Goal: Feedback & Contribution: Submit feedback/report problem

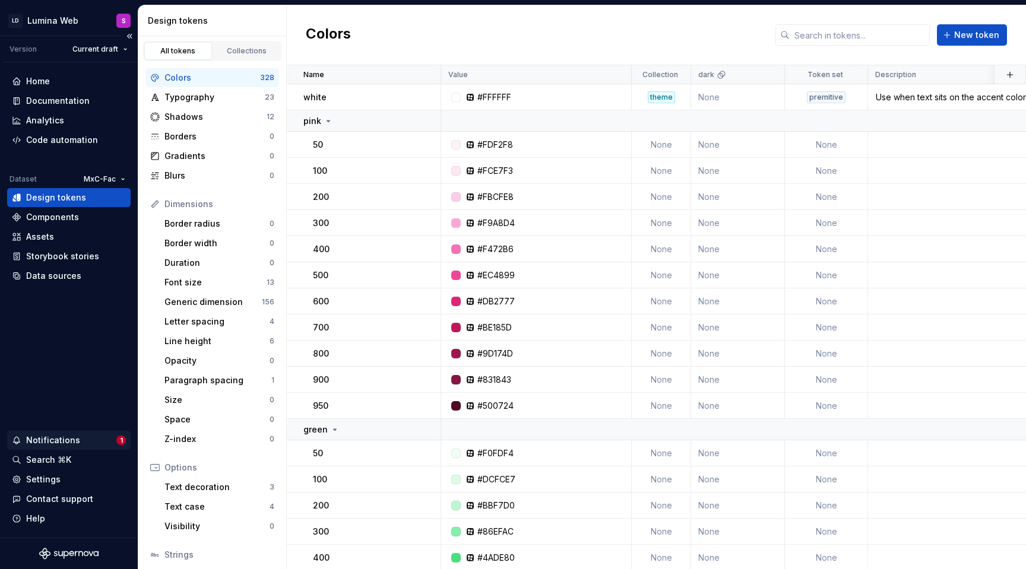
click at [72, 433] on div "Notifications 1" at bounding box center [69, 440] width 124 height 19
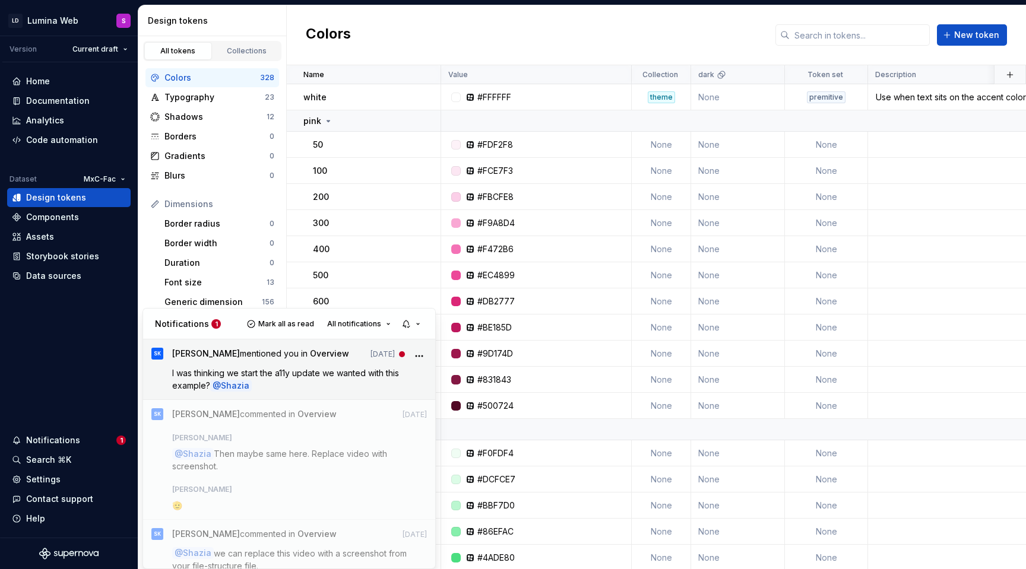
click at [324, 382] on p "I was thinking we start the a11y update we wanted with this example? @ [GEOGRAP…" at bounding box center [299, 379] width 255 height 25
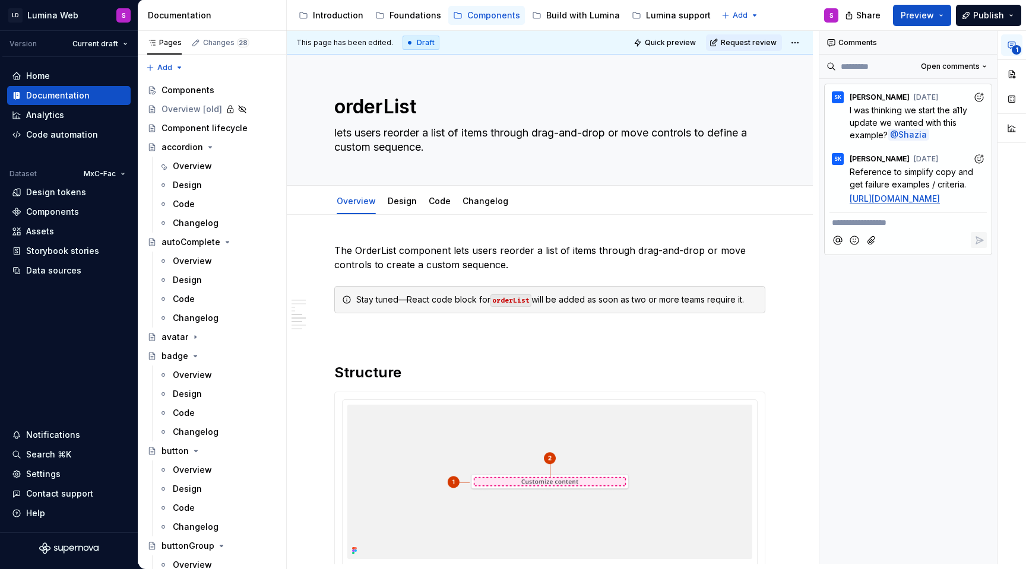
scroll to position [1422, 0]
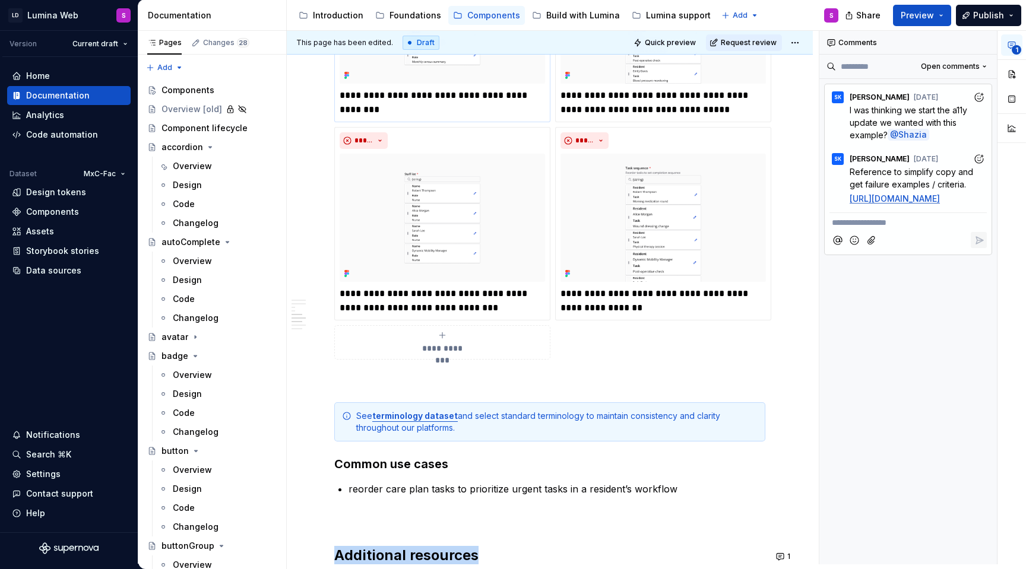
type textarea "*"
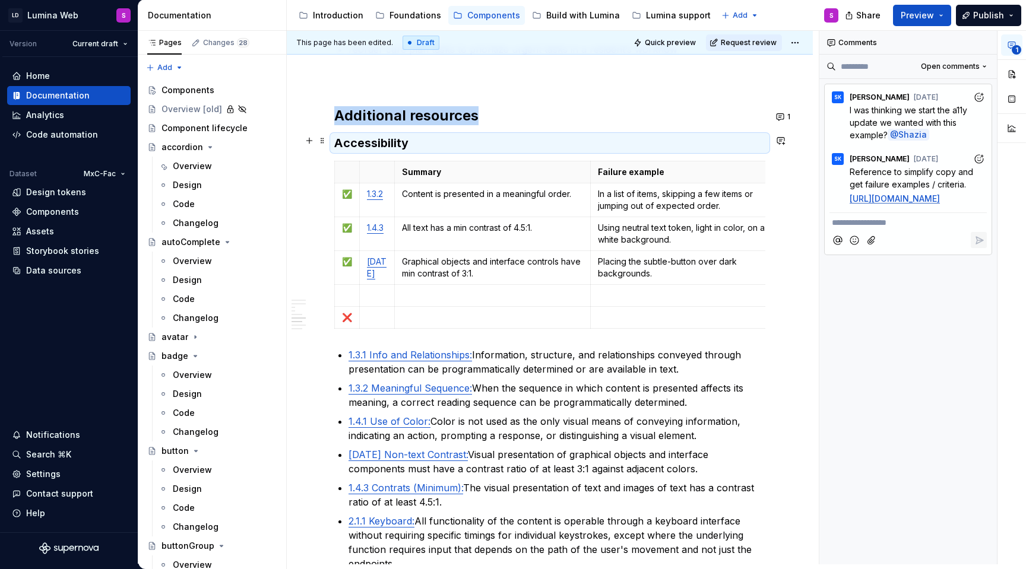
scroll to position [1857, 0]
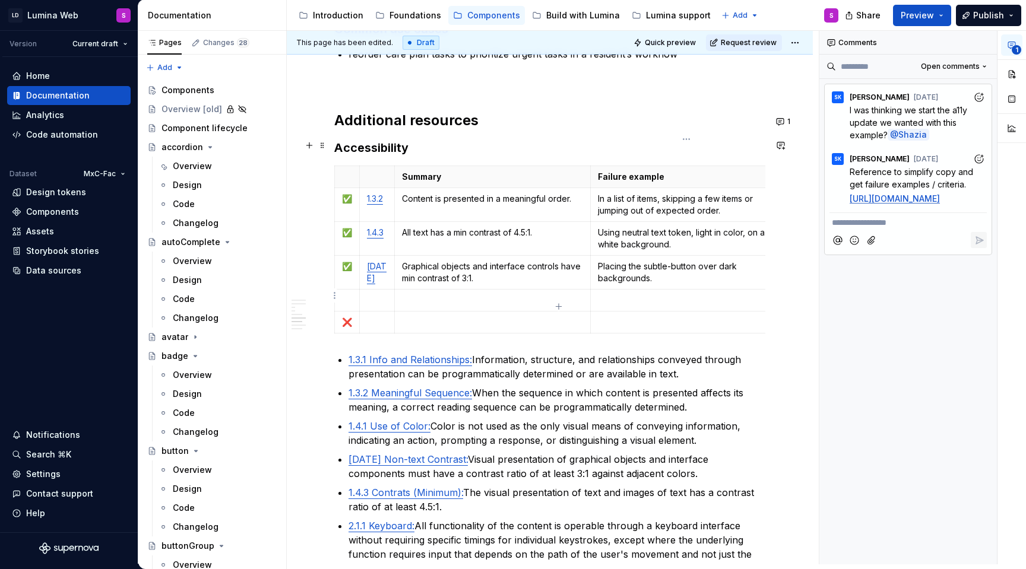
click at [660, 317] on p at bounding box center [687, 323] width 178 height 12
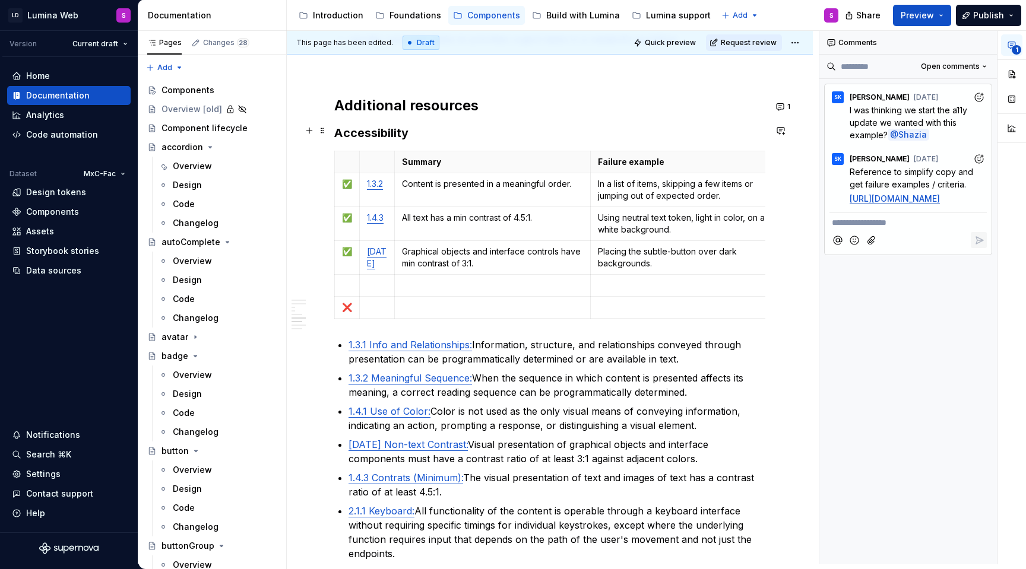
scroll to position [1880, 0]
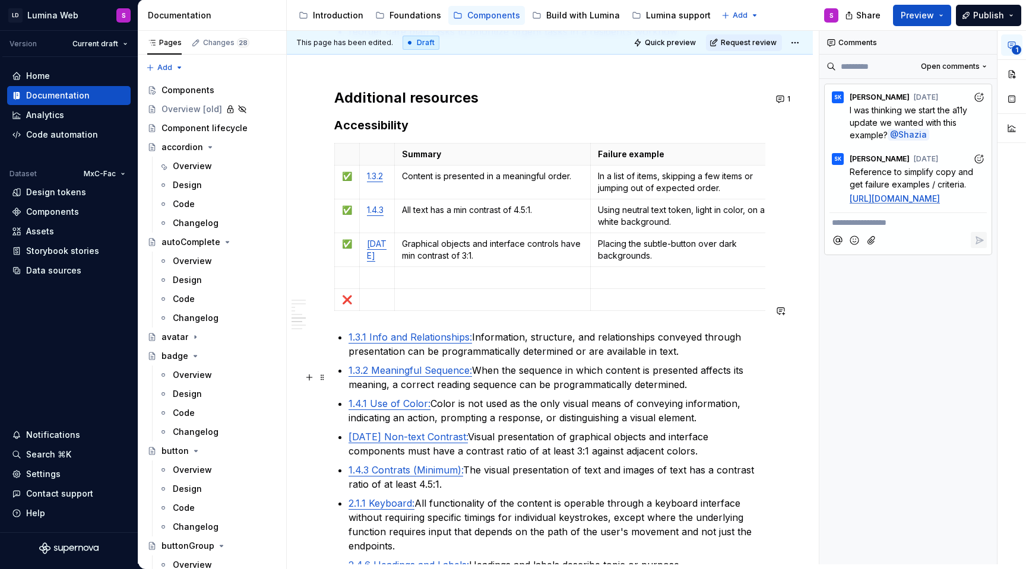
click at [409, 398] on link "1.4.1 Use of Color:" at bounding box center [390, 404] width 82 height 12
click at [445, 397] on p "1.4.1 Use of Color: Color is not used as the only visual means of conveying inf…" at bounding box center [557, 411] width 417 height 29
click at [413, 398] on link "1.4.1 Use of Color:" at bounding box center [390, 404] width 82 height 12
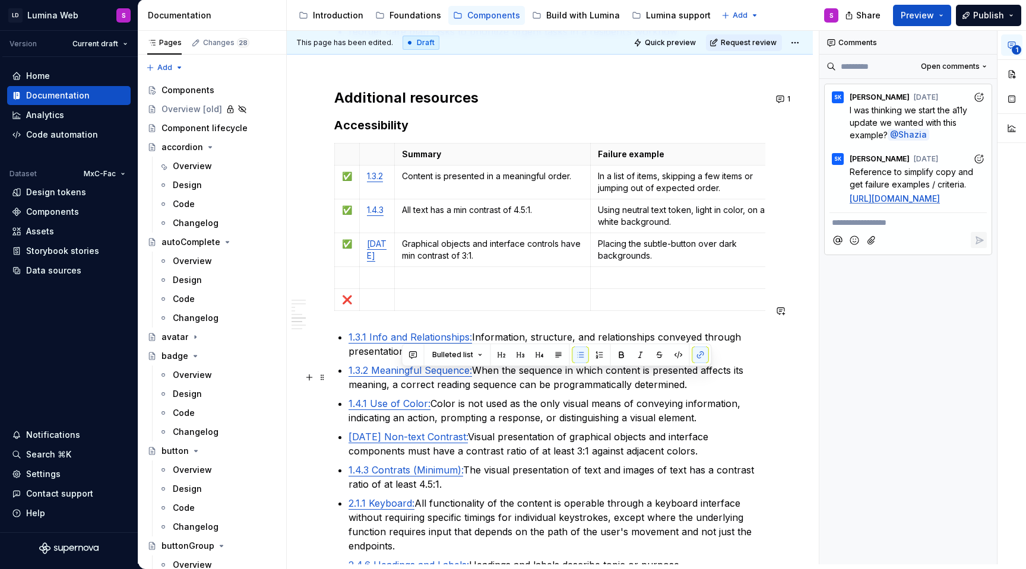
click at [419, 398] on link "1.4.1 Use of Color:" at bounding box center [390, 404] width 82 height 12
click at [401, 464] on link "1.4.3 Contrats (Minimum):" at bounding box center [406, 470] width 115 height 12
click at [410, 464] on link "1.4.3 Contrats (Minimum):" at bounding box center [406, 470] width 115 height 12
click at [395, 464] on link "1.4.3 Contrats (Minimum):" at bounding box center [406, 470] width 115 height 12
click at [404, 464] on link "1.4.3 Contrats (Minimum):" at bounding box center [406, 470] width 115 height 12
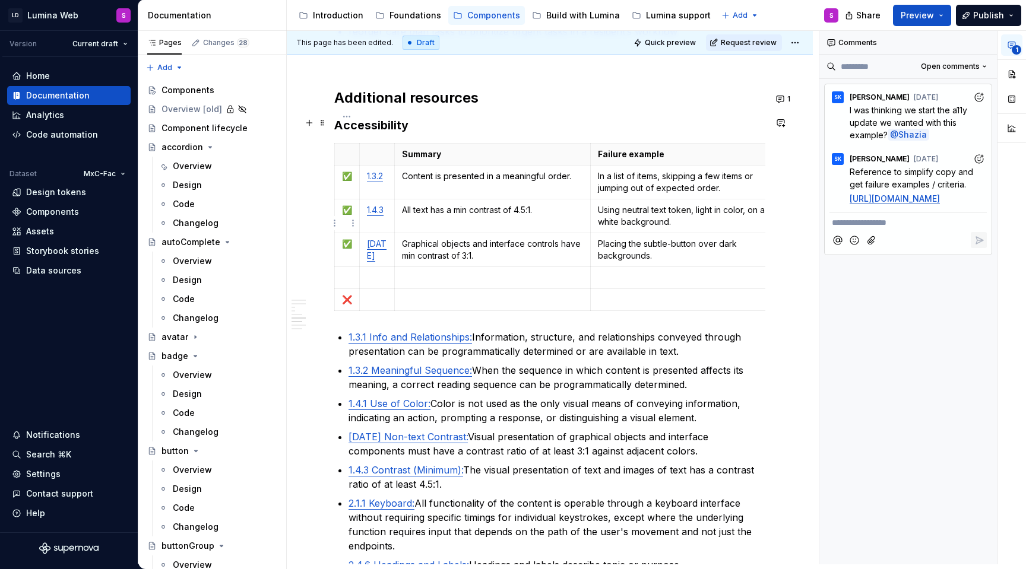
click at [347, 238] on p "✅" at bounding box center [347, 244] width 10 height 12
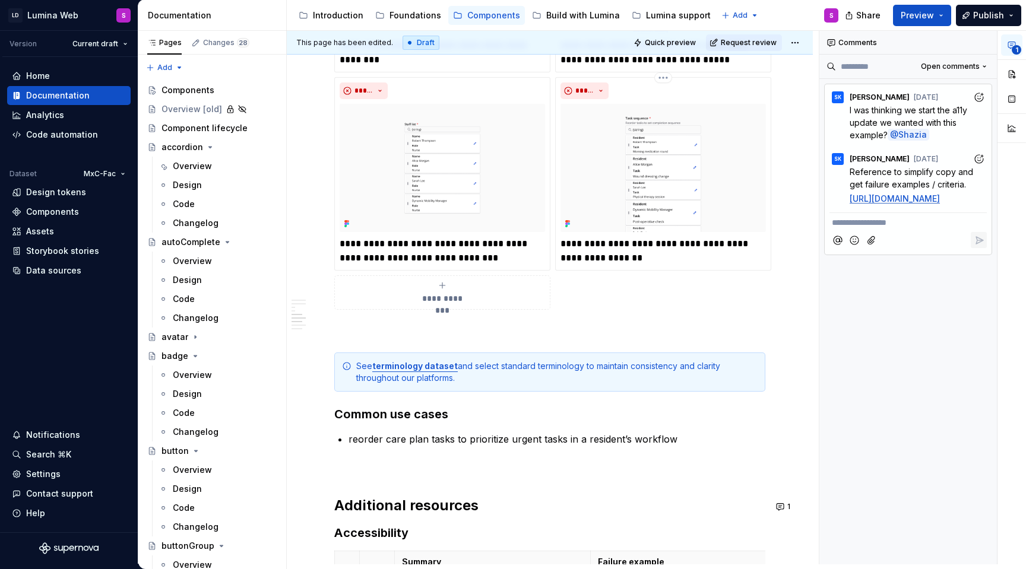
scroll to position [1476, 0]
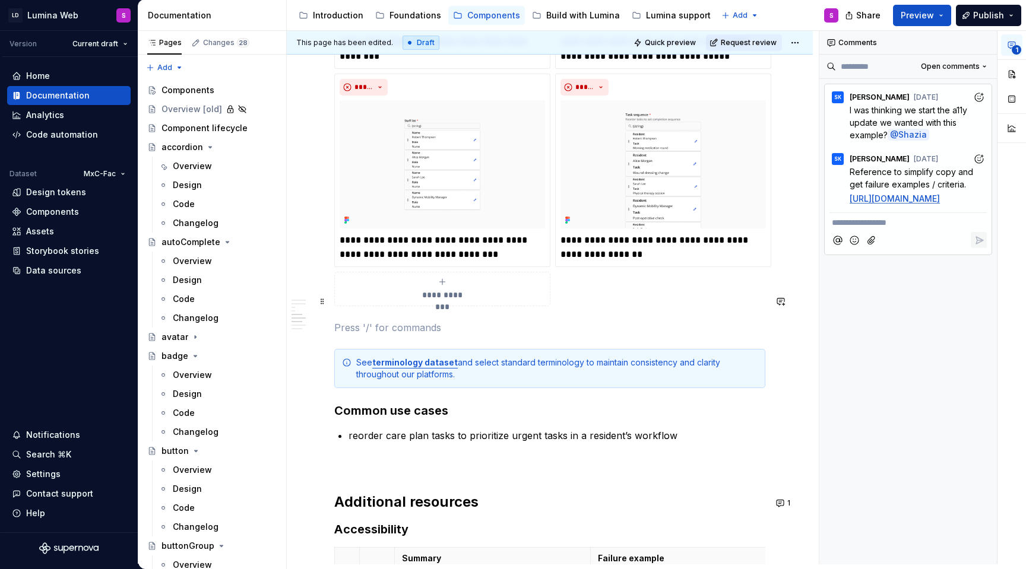
click at [398, 321] on p at bounding box center [549, 328] width 431 height 14
click at [460, 357] on div "See terminology dataset and select standard terminology to maintain consistency…" at bounding box center [556, 369] width 401 height 24
click at [448, 357] on strong "terminology dataset" at bounding box center [415, 362] width 86 height 10
click at [432, 357] on strong "terminology dataset" at bounding box center [415, 362] width 86 height 10
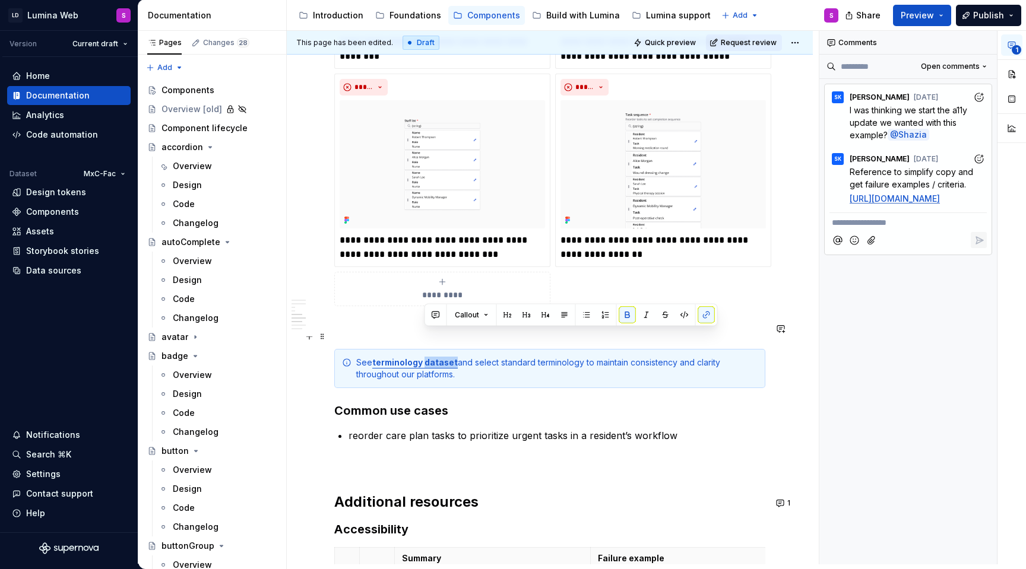
click at [432, 357] on strong "terminology dataset" at bounding box center [415, 362] width 86 height 10
click at [450, 357] on strong "terminology dataset" at bounding box center [415, 362] width 86 height 10
click at [463, 357] on div "See terminology dataset and select standard terminology to maintain consistency…" at bounding box center [556, 369] width 401 height 24
click at [502, 429] on p "reorder care plan tasks to prioritize urgent tasks in a resident’s workflow" at bounding box center [557, 436] width 417 height 14
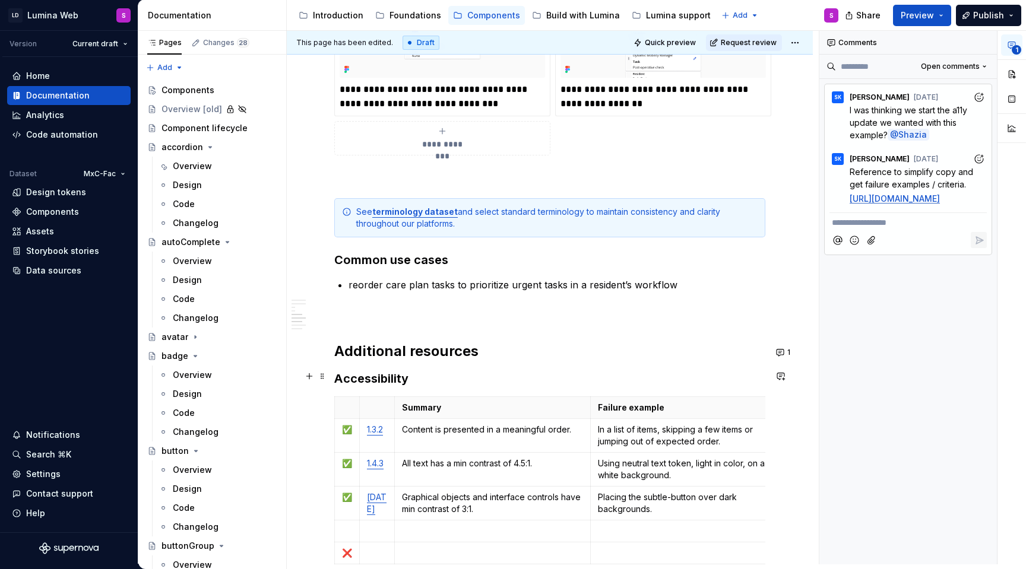
scroll to position [0, 12]
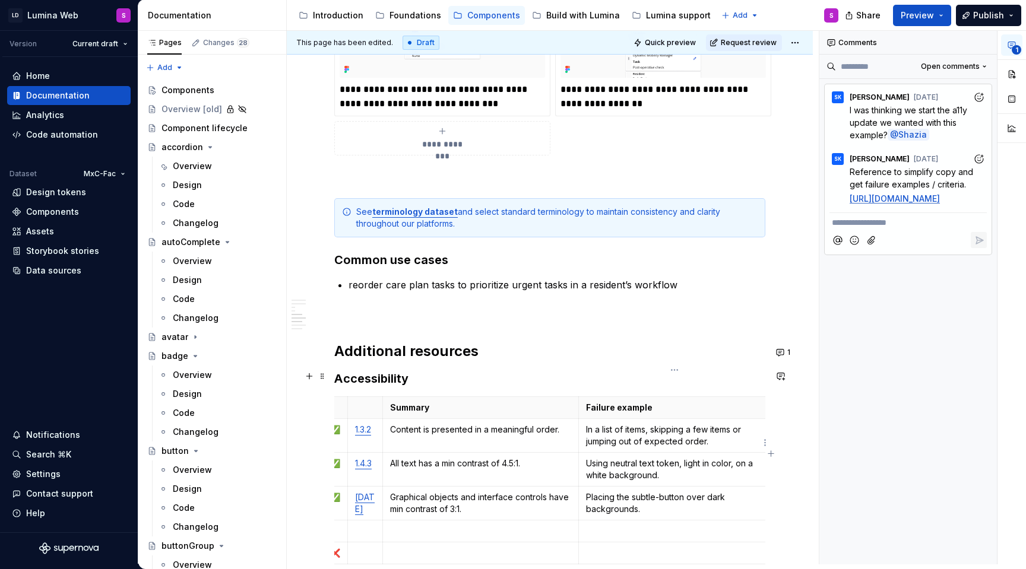
click at [759, 458] on p "Using neutral text token, light in color, on a white background." at bounding box center [675, 470] width 178 height 24
click at [1013, 45] on icon "button" at bounding box center [1012, 45] width 10 height 10
click at [1011, 53] on button "1" at bounding box center [1011, 44] width 21 height 21
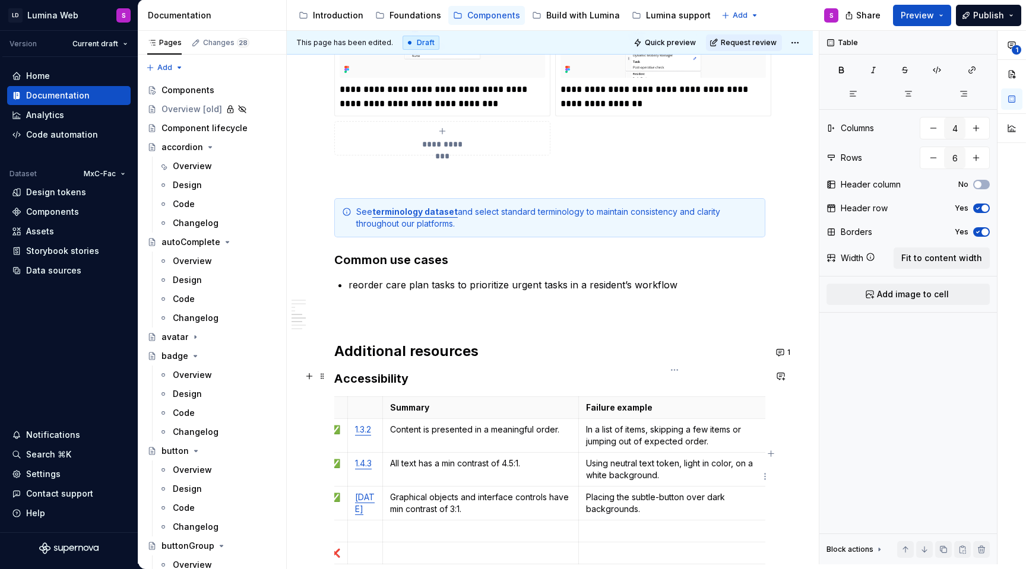
click at [659, 492] on p "Placing the subtle-button over dark backgrounds." at bounding box center [675, 504] width 178 height 24
click at [921, 258] on span "Fit to content width" at bounding box center [941, 258] width 81 height 12
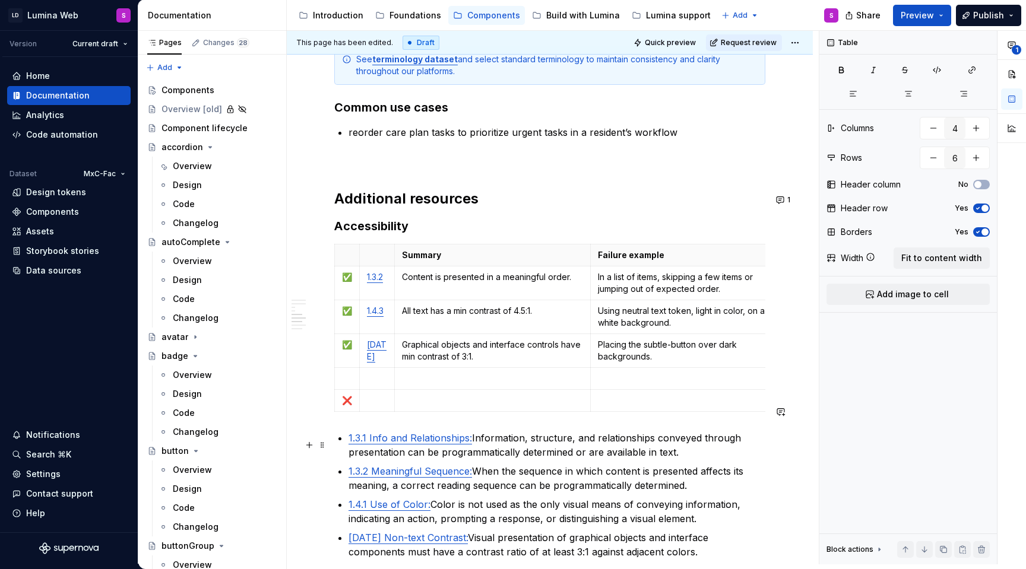
scroll to position [1780, 0]
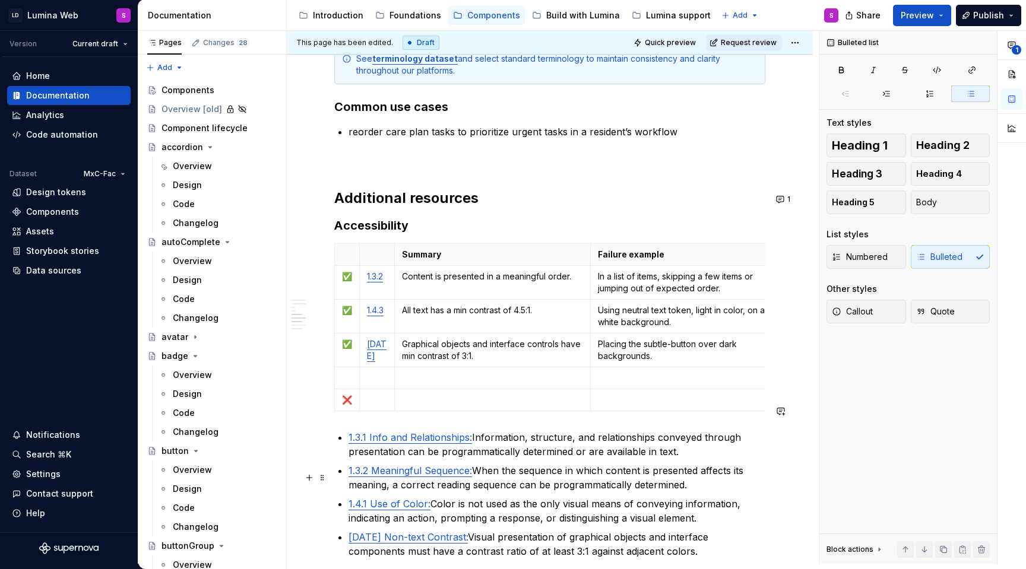
click at [441, 497] on p "1.4.1 Use of Color: Color is not used as the only visual means of conveying inf…" at bounding box center [557, 511] width 417 height 29
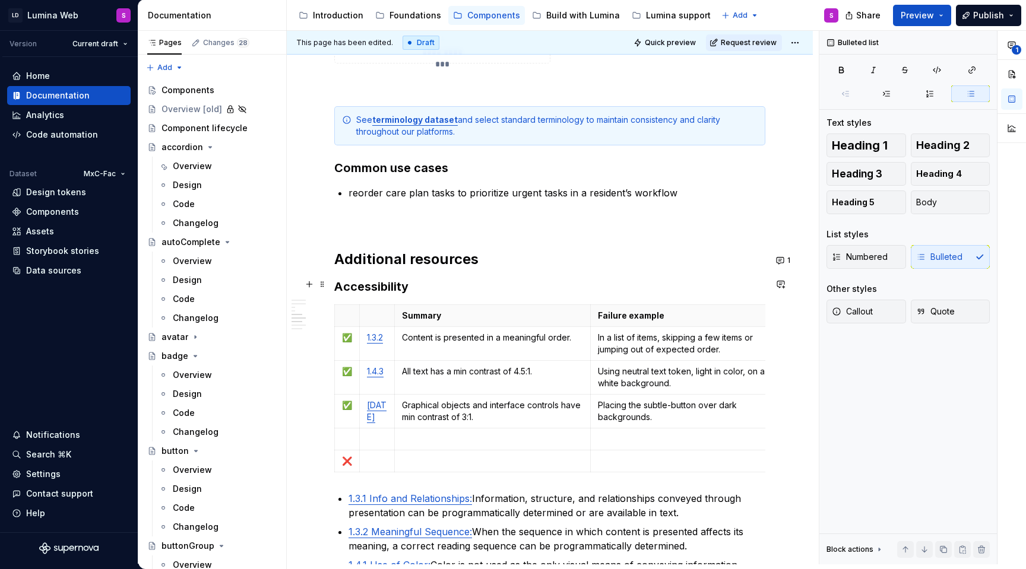
scroll to position [1620, 0]
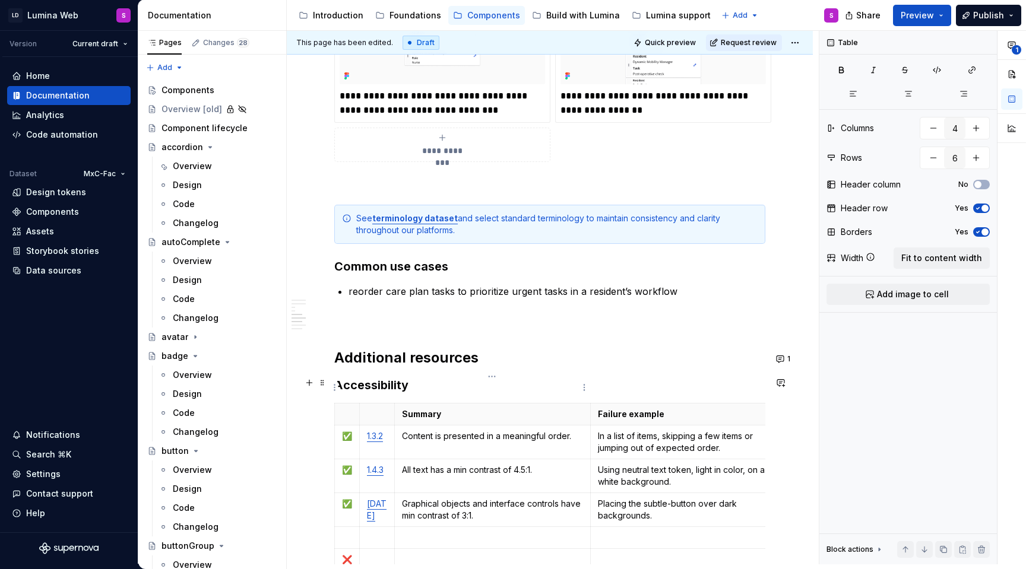
click at [518, 409] on p "Summary" at bounding box center [492, 415] width 181 height 12
click at [789, 359] on button "1" at bounding box center [784, 359] width 23 height 17
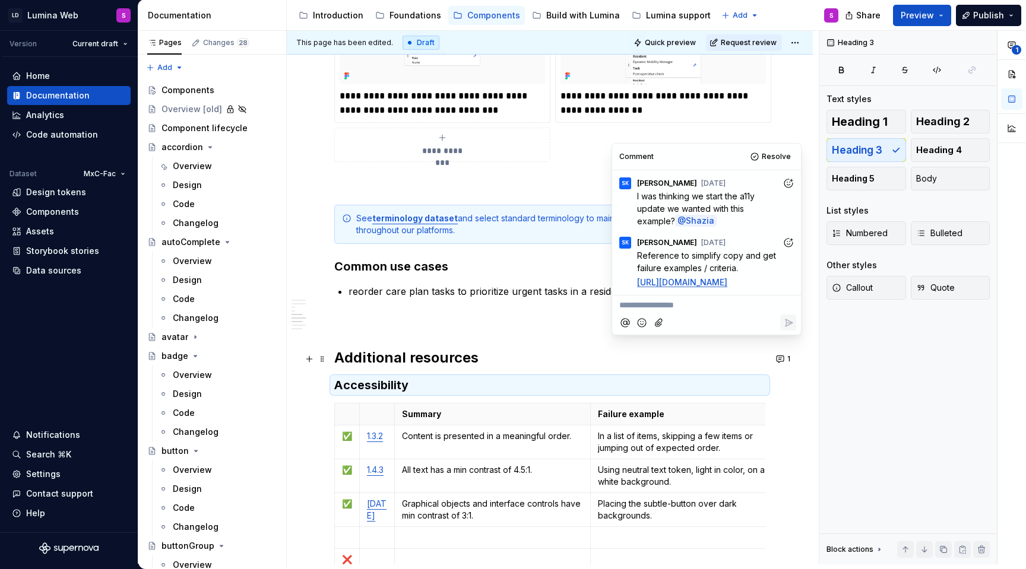
click at [672, 432] on td "In a list of items, skipping a few items or jumping out of expected order." at bounding box center [686, 442] width 192 height 34
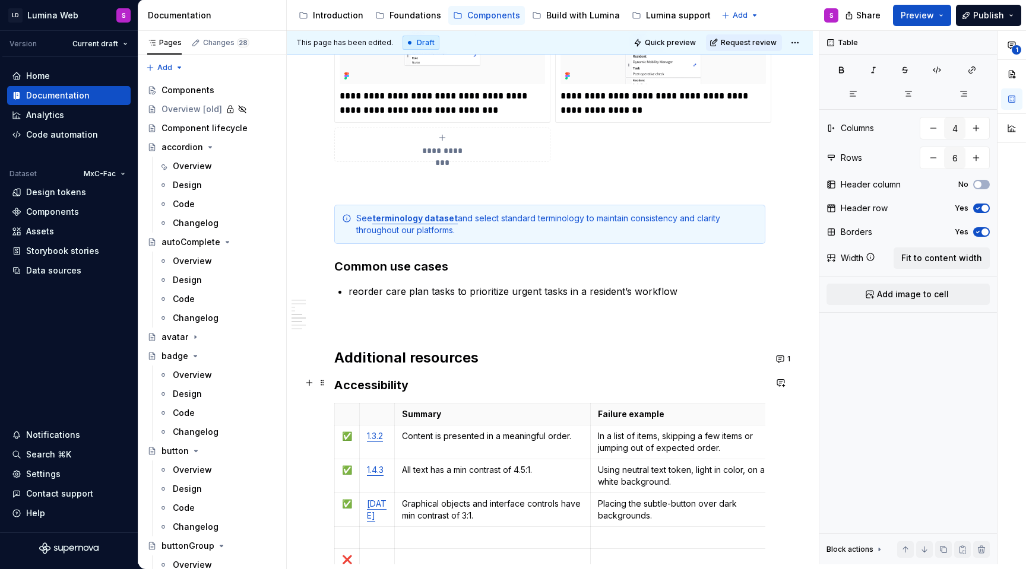
scroll to position [0, 12]
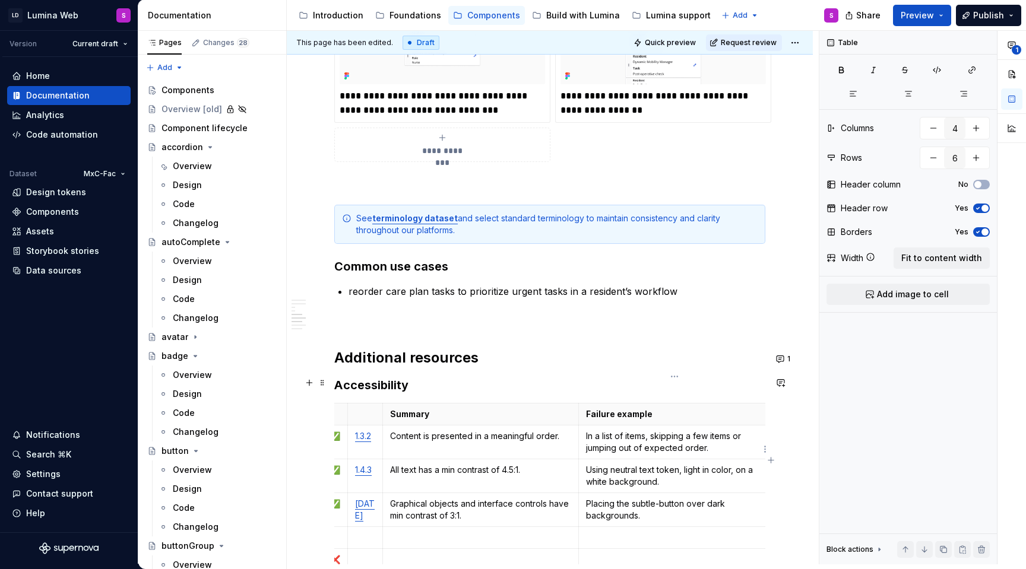
click at [728, 464] on p "Using neutral text token, light in color, on a white background." at bounding box center [675, 476] width 178 height 24
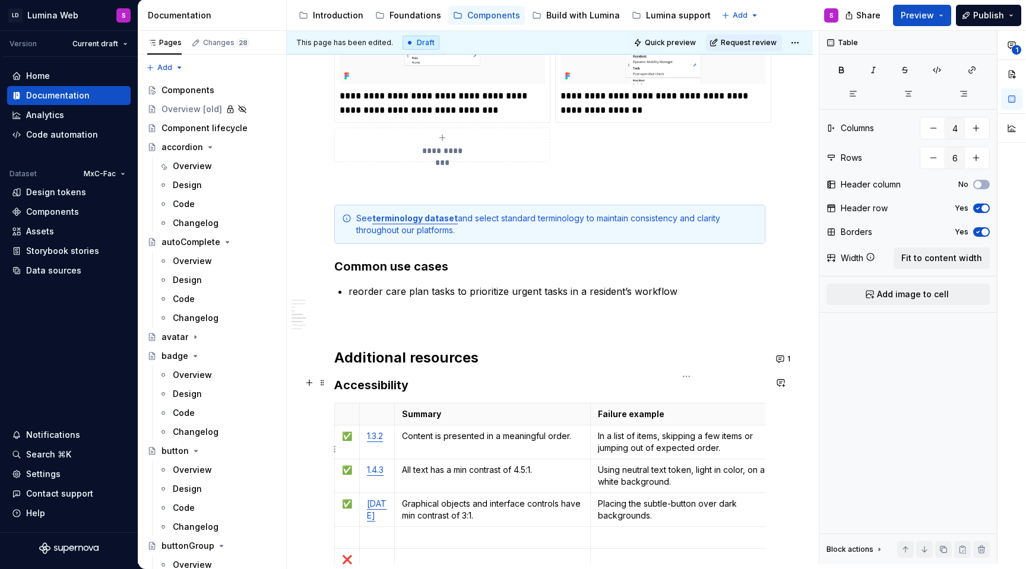
click at [686, 464] on p "Using neutral text token, light in color, on a white background." at bounding box center [687, 476] width 178 height 24
click at [660, 498] on p "Placing the subtle-button over dark backgrounds." at bounding box center [687, 510] width 178 height 24
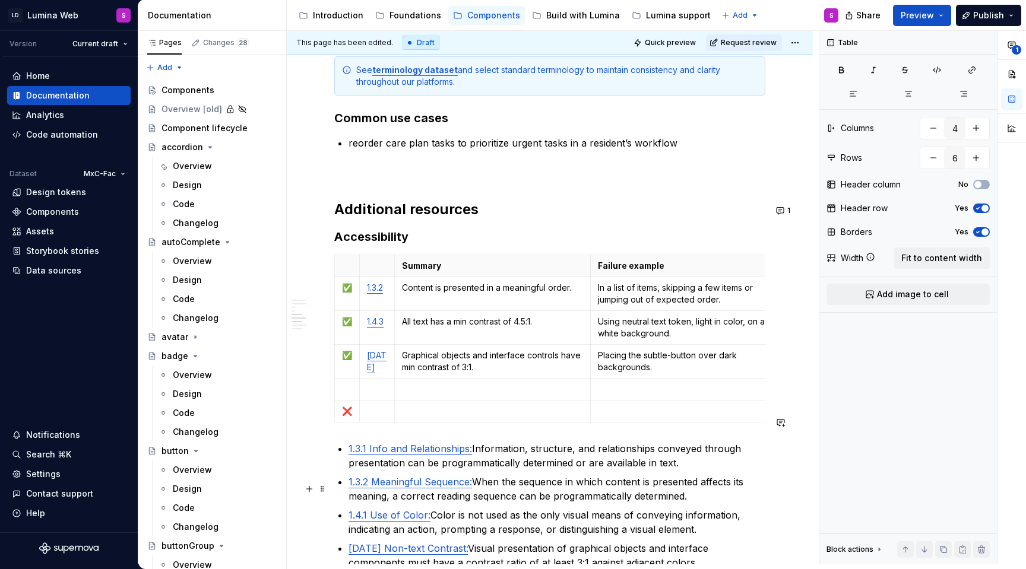
scroll to position [1789, 0]
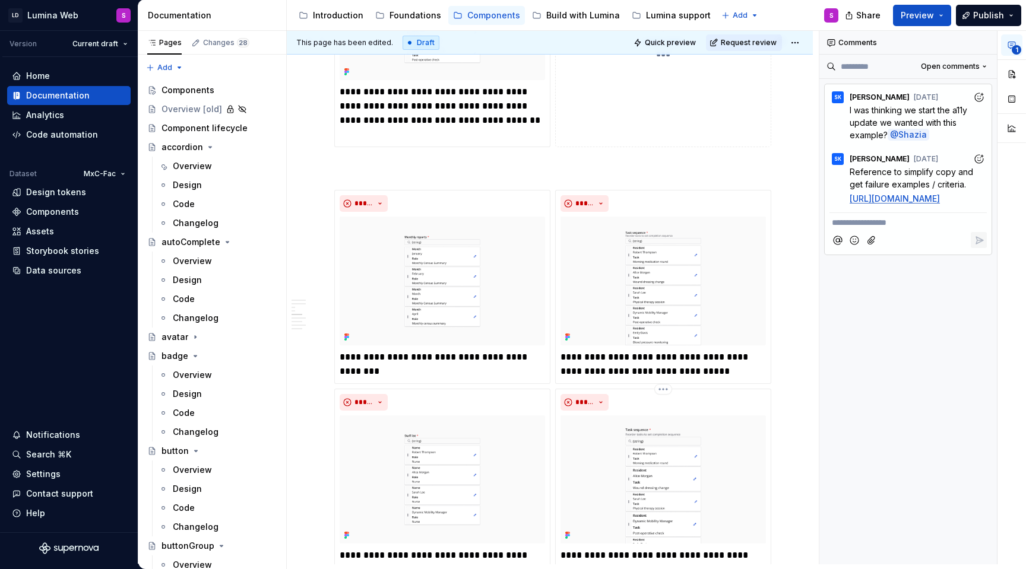
scroll to position [1161, 0]
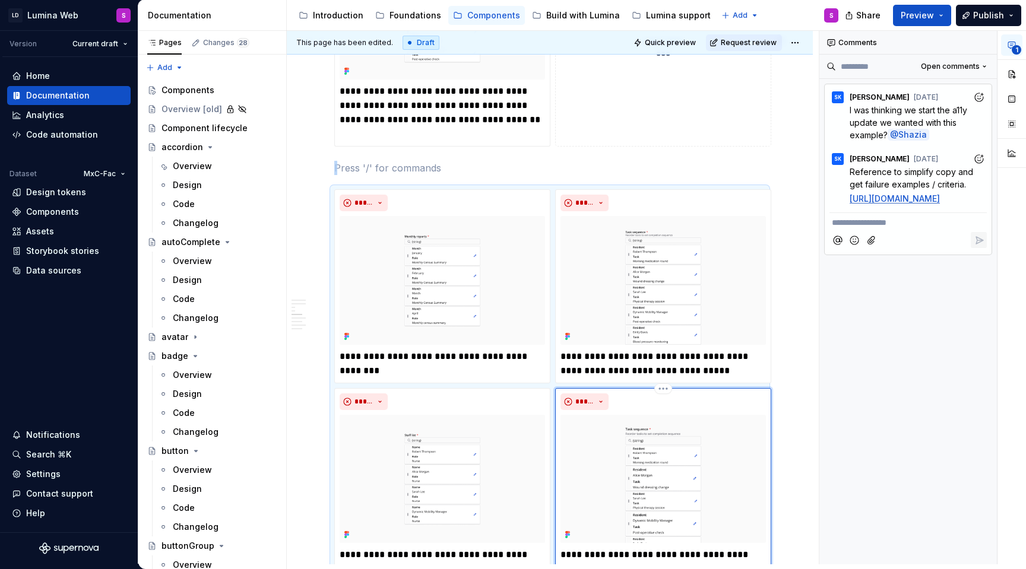
click at [649, 415] on img at bounding box center [663, 479] width 205 height 128
click at [448, 415] on img at bounding box center [442, 479] width 205 height 128
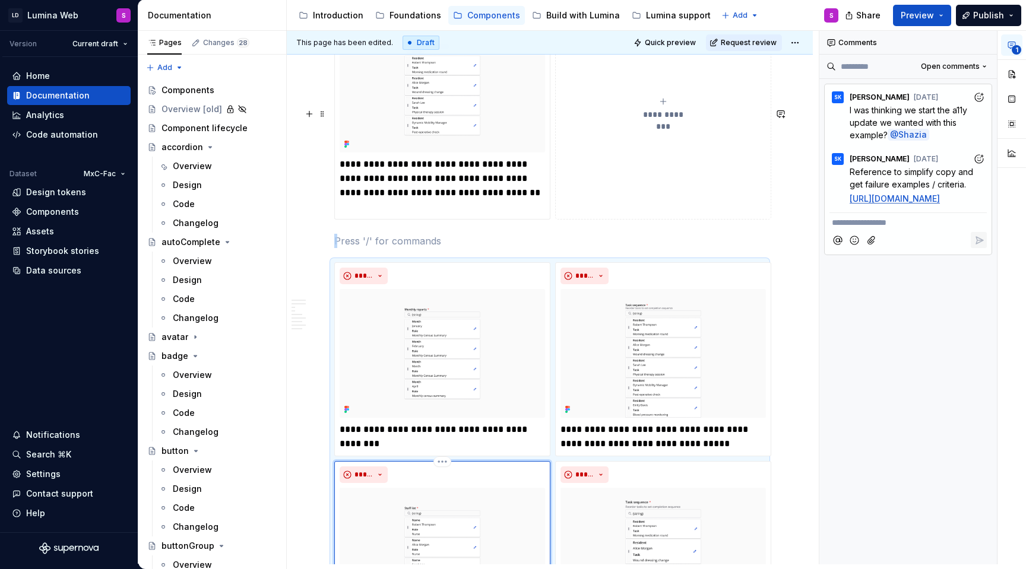
scroll to position [1077, 0]
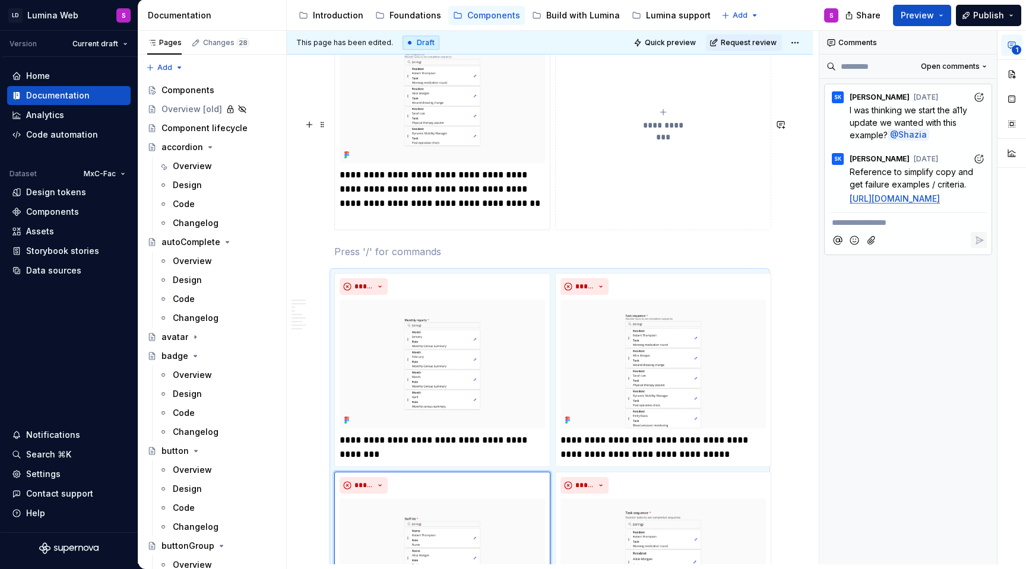
click at [443, 315] on div "**********" at bounding box center [549, 489] width 431 height 432
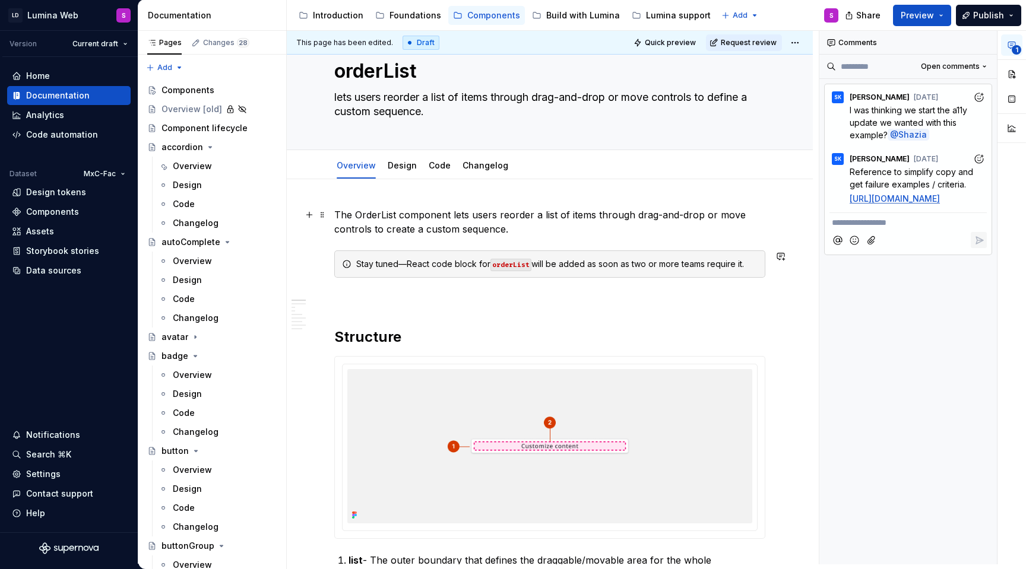
scroll to position [0, 0]
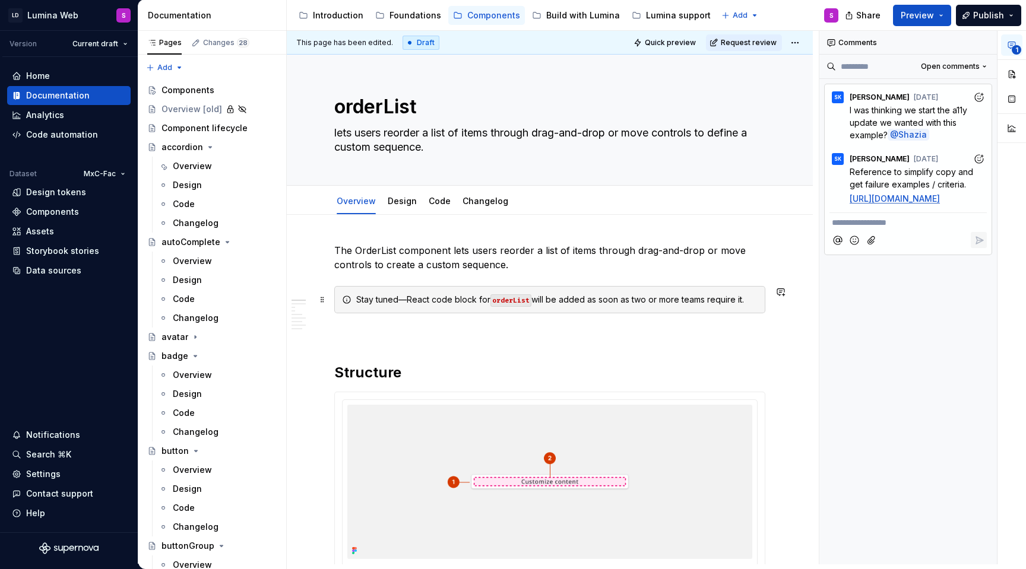
click at [512, 295] on code "orderList" at bounding box center [510, 301] width 41 height 12
click at [464, 292] on div "Stay tuned—React code block for orderList will be added as soon as two or more …" at bounding box center [549, 299] width 431 height 27
click at [407, 299] on div "Stay tuned—React code block for orderList will be added as soon as two or more …" at bounding box center [556, 300] width 401 height 12
click at [398, 299] on div "Stay tuned—React code block for orderList will be added as soon as two or more …" at bounding box center [556, 300] width 401 height 12
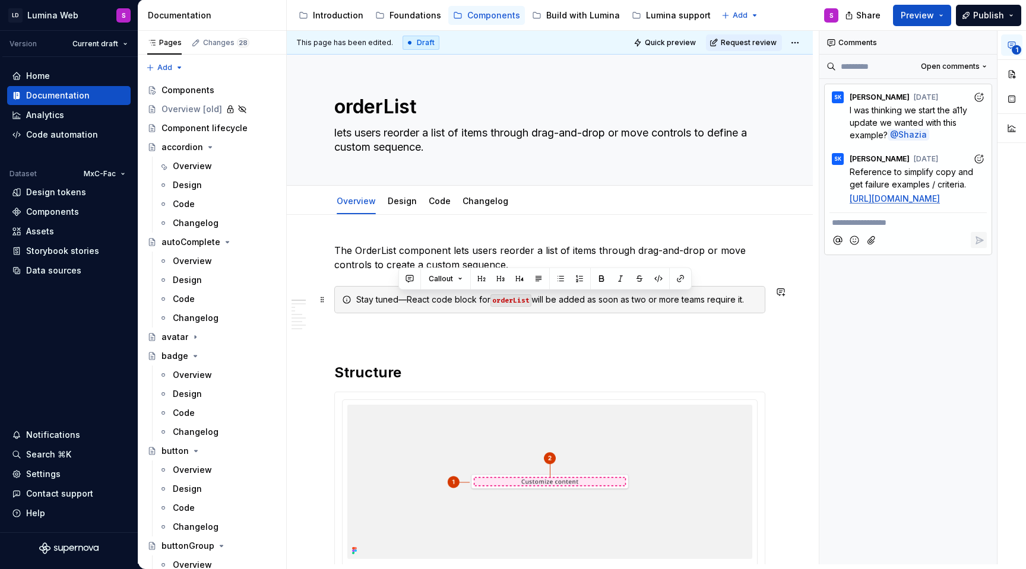
click at [429, 309] on div "Stay tuned—React code block for orderList will be added as soon as two or more …" at bounding box center [549, 299] width 431 height 27
click at [381, 336] on p at bounding box center [549, 335] width 431 height 14
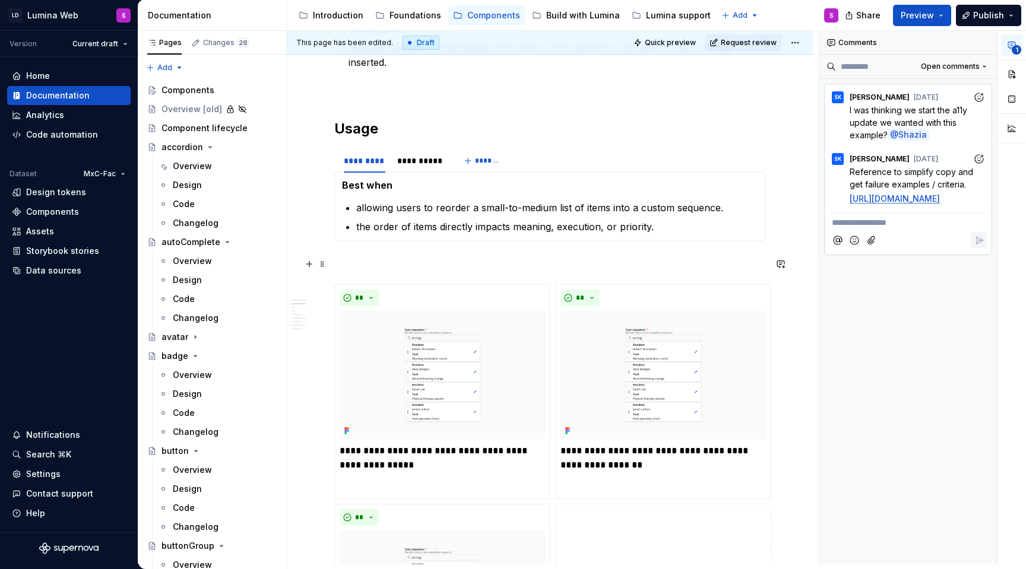
scroll to position [588, 0]
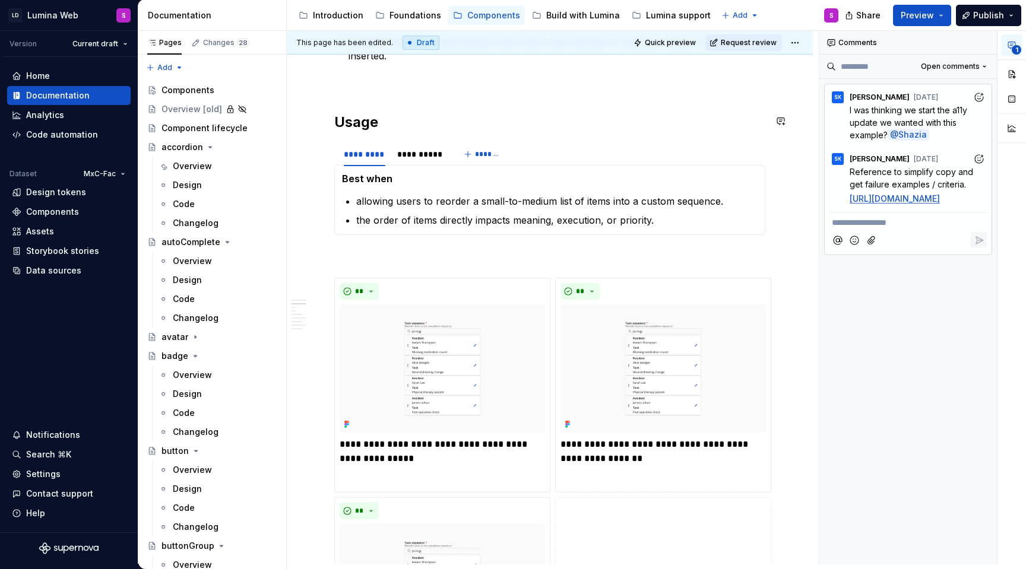
type textarea "*"
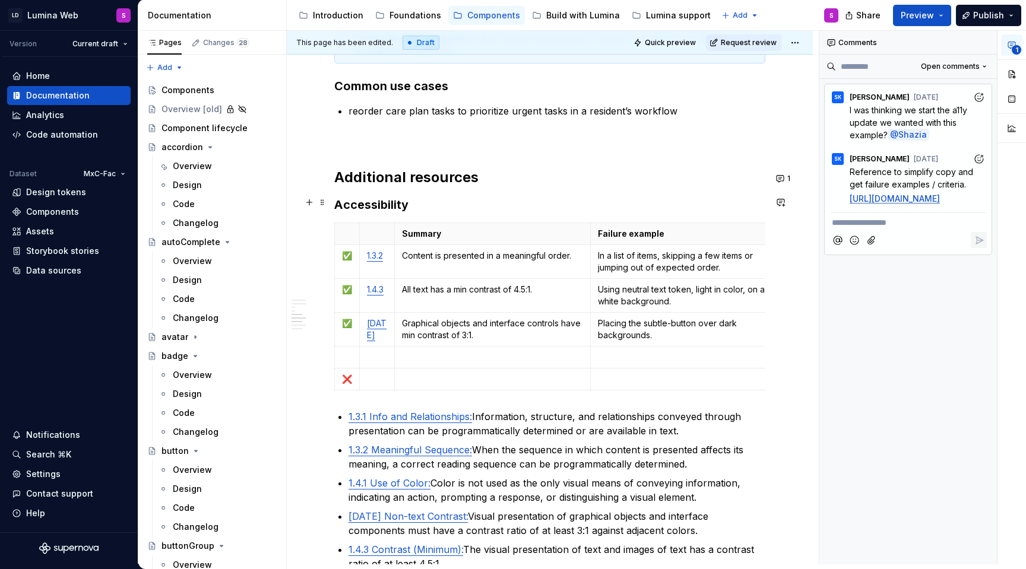
scroll to position [1796, 0]
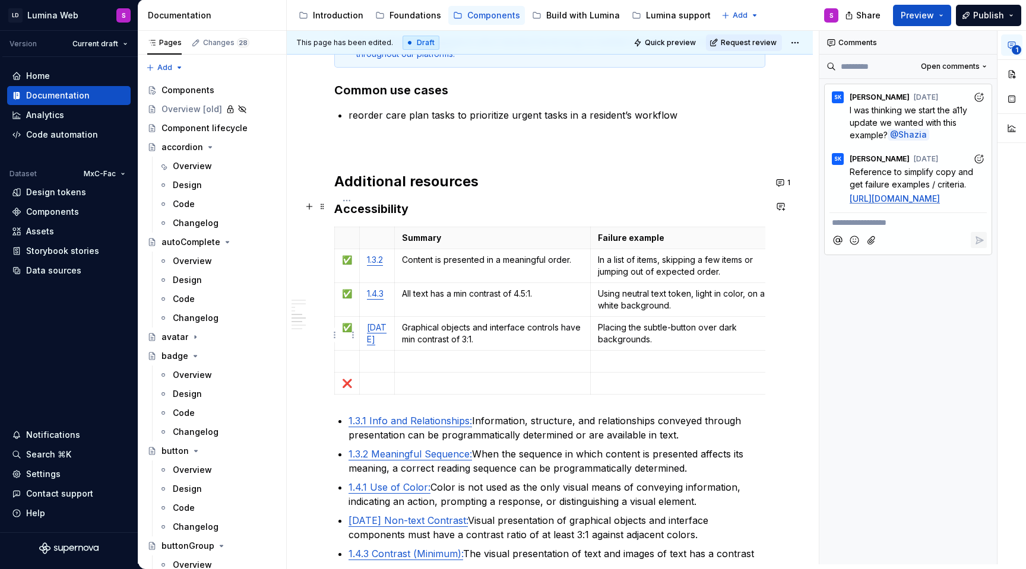
click at [343, 356] on p at bounding box center [347, 362] width 10 height 12
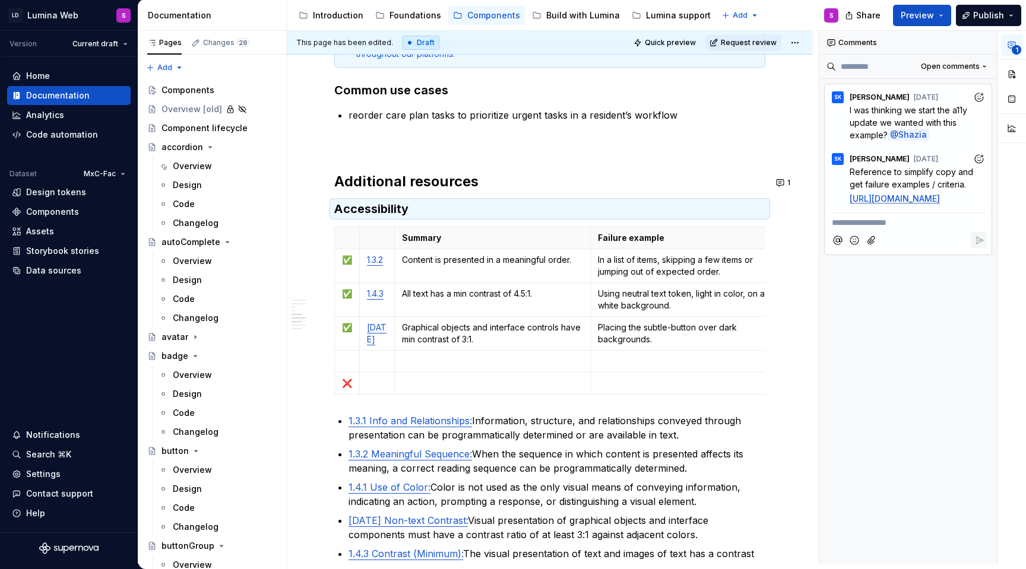
click at [867, 229] on p "**********" at bounding box center [908, 223] width 153 height 12
click at [853, 246] on icon "Add emoji" at bounding box center [855, 241] width 12 height 12
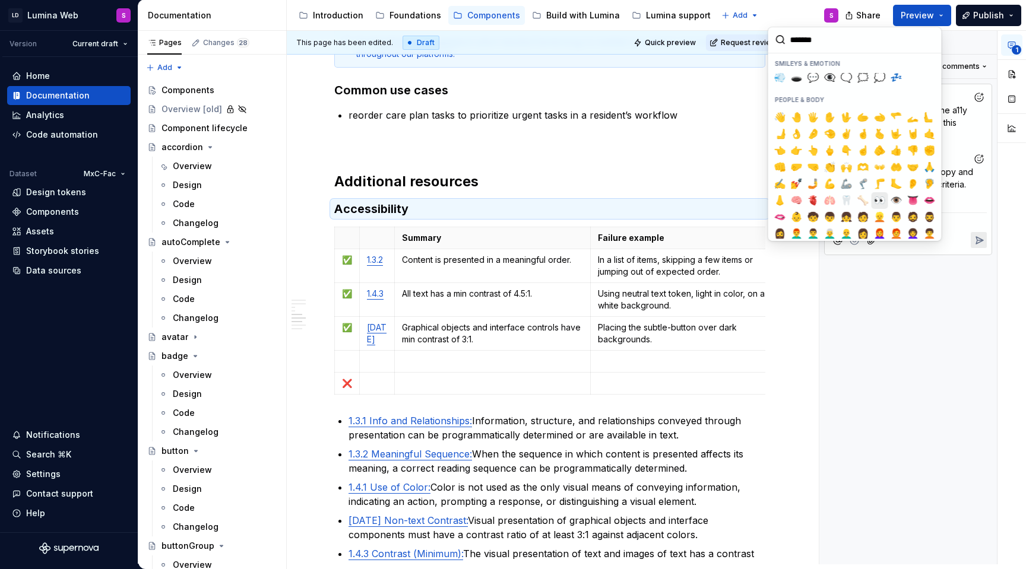
scroll to position [269, 0]
click at [911, 172] on span "🤝" at bounding box center [914, 169] width 10 height 12
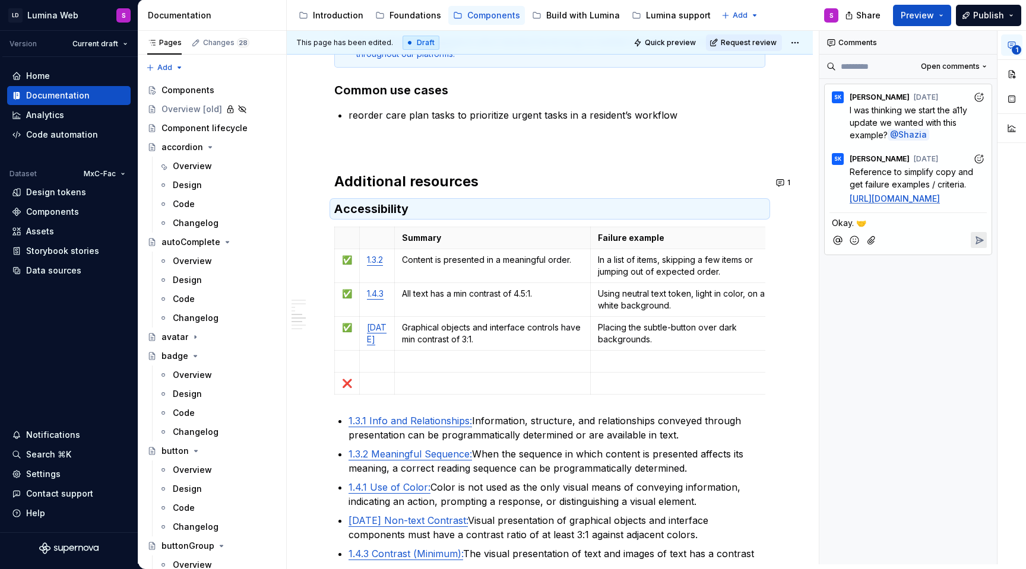
click at [976, 246] on icon "Reply" at bounding box center [979, 241] width 12 height 12
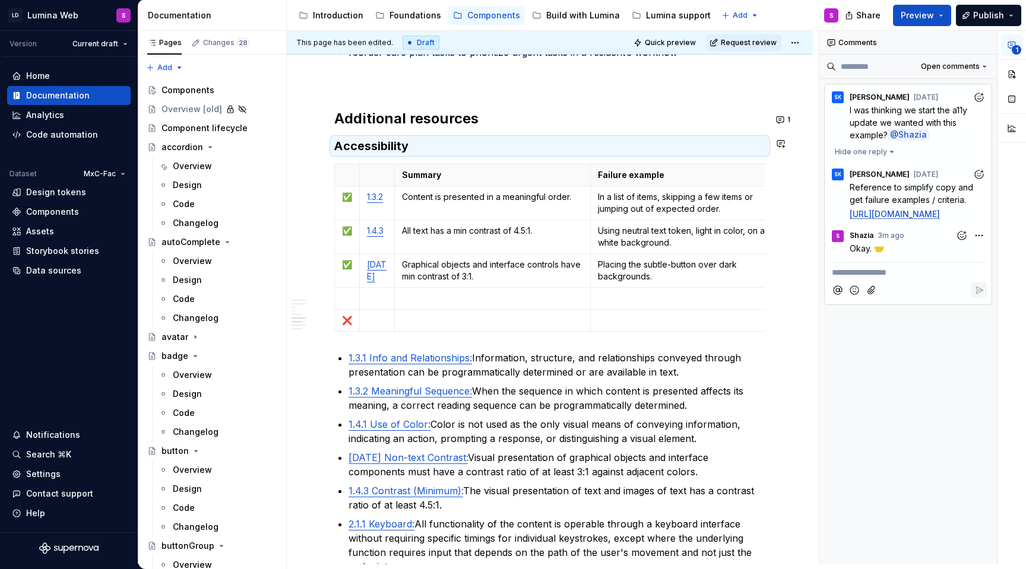
scroll to position [1862, 0]
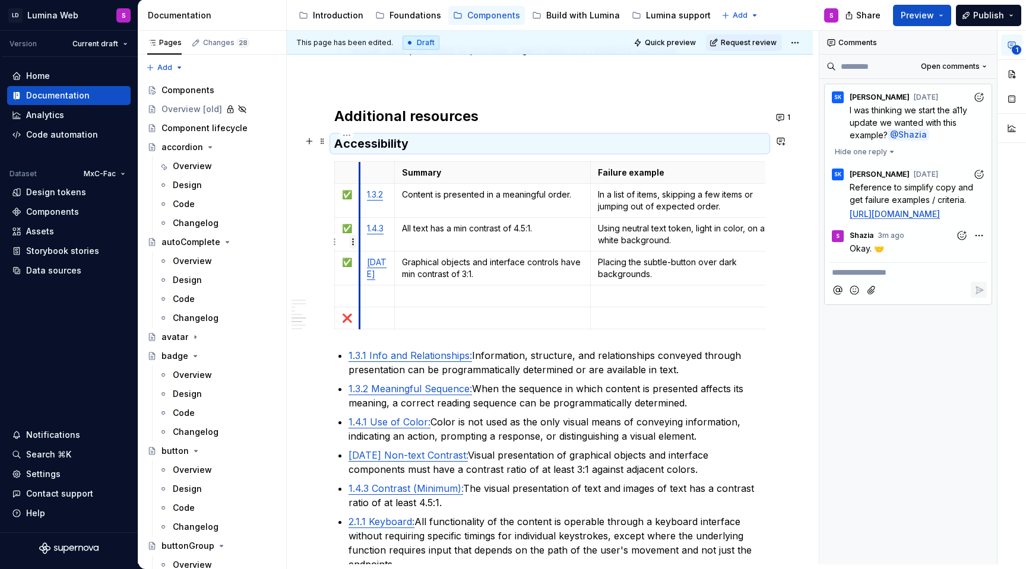
click at [350, 246] on html "LD Lumina Web S Version Current draft Home Documentation Analytics Code automat…" at bounding box center [513, 284] width 1026 height 569
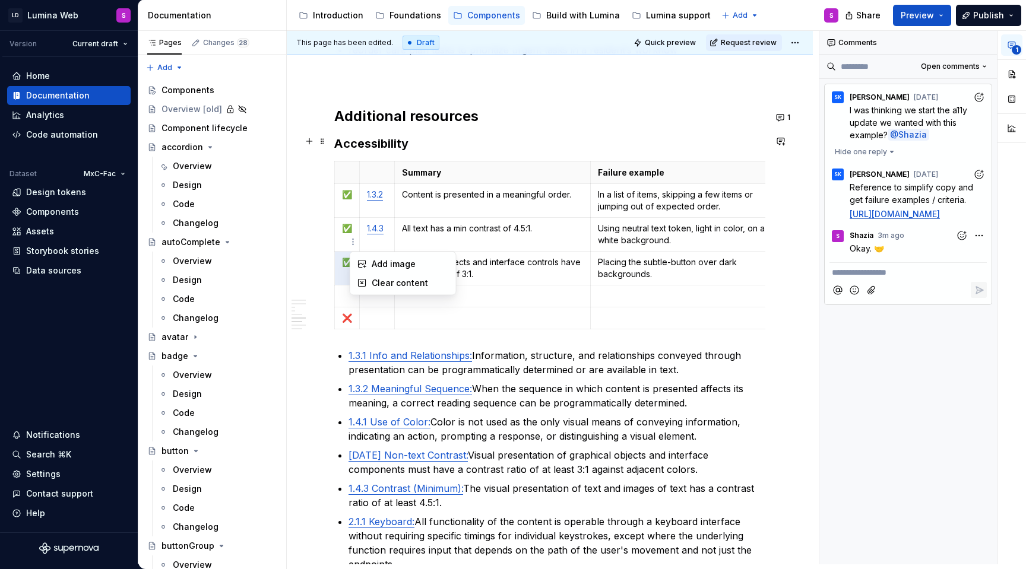
click at [346, 240] on html "LD Lumina Web S Version Current draft Home Documentation Analytics Code automat…" at bounding box center [513, 284] width 1026 height 569
click at [346, 257] on p "✅" at bounding box center [347, 263] width 10 height 12
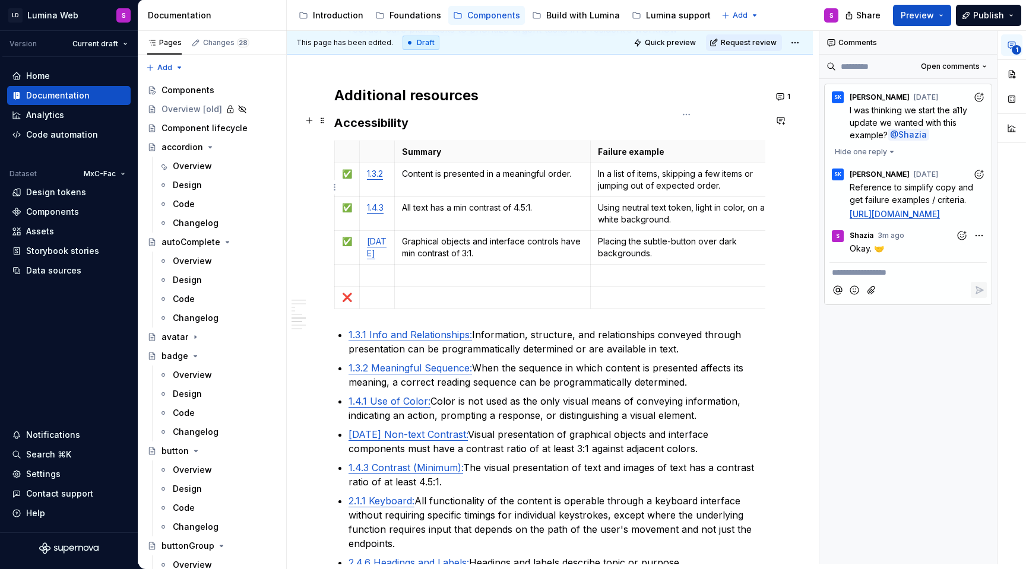
click at [694, 202] on p "Using neutral text token, light in color, on a white background." at bounding box center [687, 214] width 178 height 24
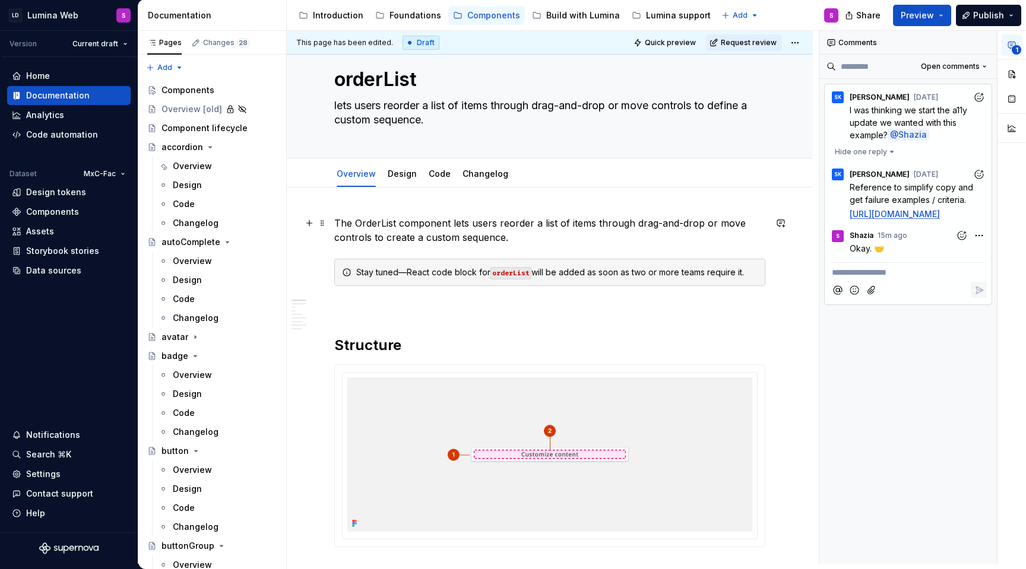
scroll to position [0, 0]
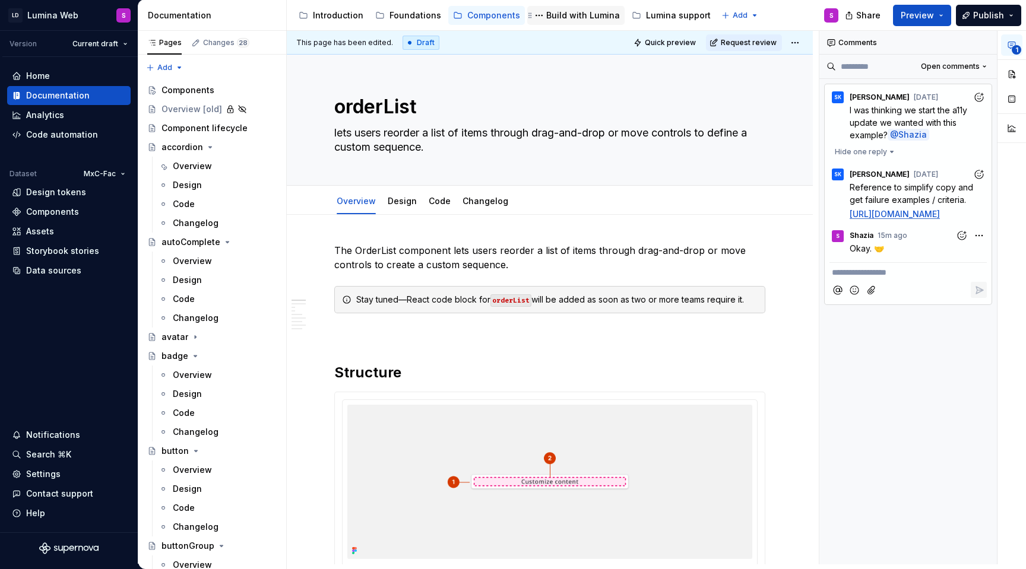
click at [571, 23] on div "Build with Lumina" at bounding box center [575, 15] width 97 height 19
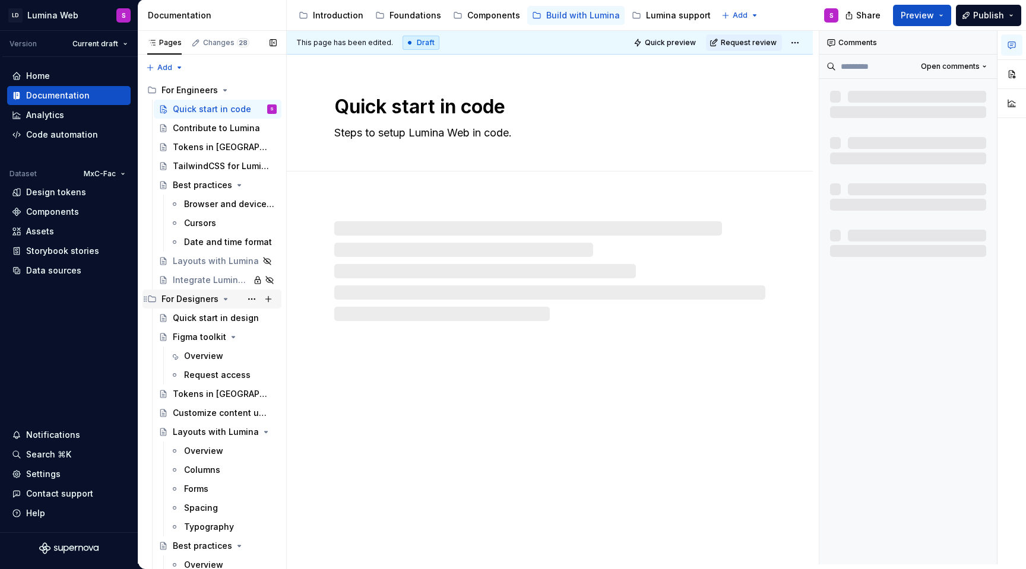
scroll to position [65, 0]
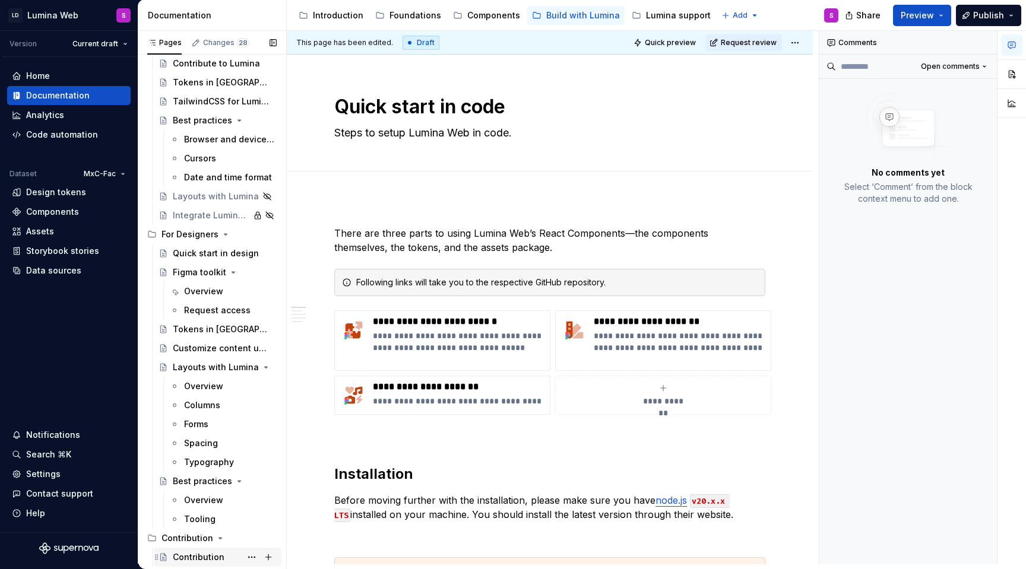
click at [199, 550] on div "Contribution" at bounding box center [225, 557] width 104 height 17
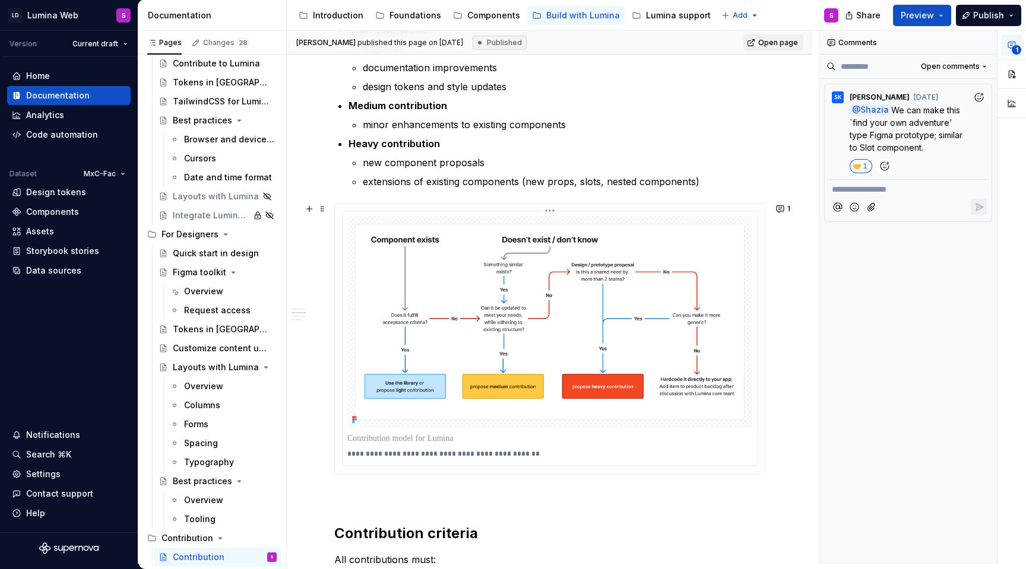
scroll to position [452, 0]
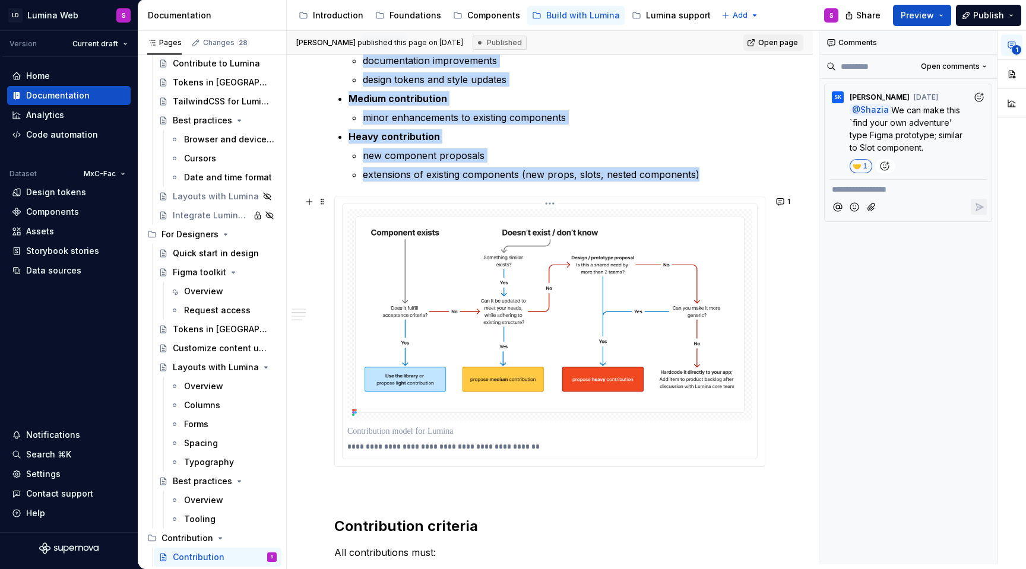
click at [422, 395] on img at bounding box center [549, 315] width 405 height 212
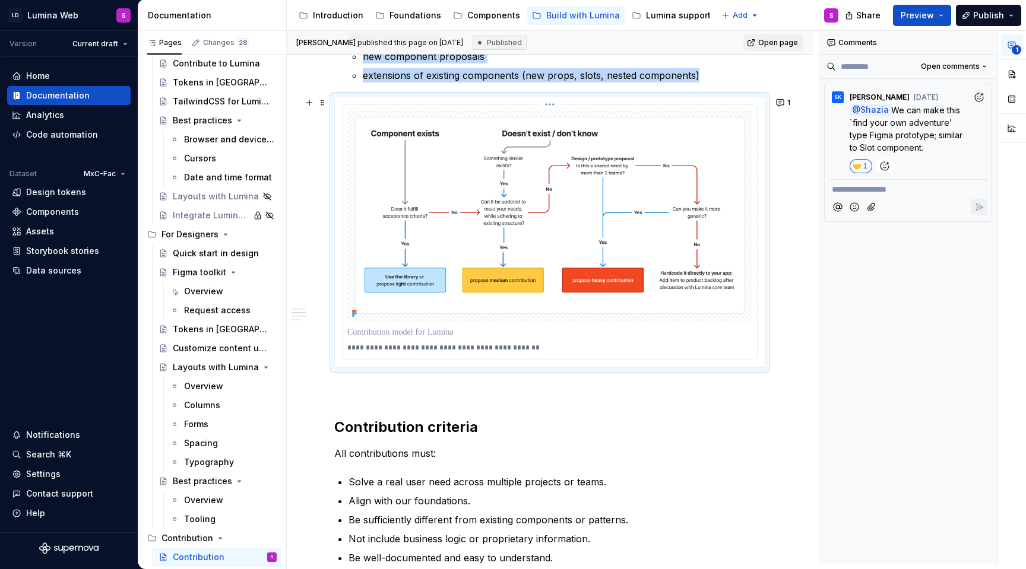
scroll to position [552, 0]
click at [420, 352] on p "**********" at bounding box center [552, 348] width 411 height 10
click at [464, 352] on p "**********" at bounding box center [552, 348] width 411 height 10
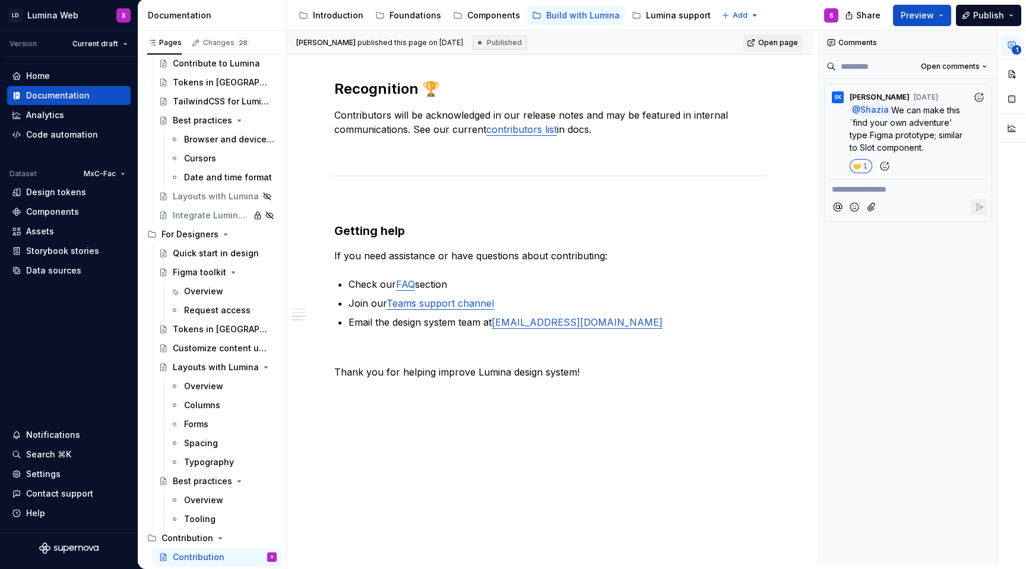
scroll to position [65, 0]
type textarea "*"
